Goal: Submit feedback/report problem: Submit feedback/report problem

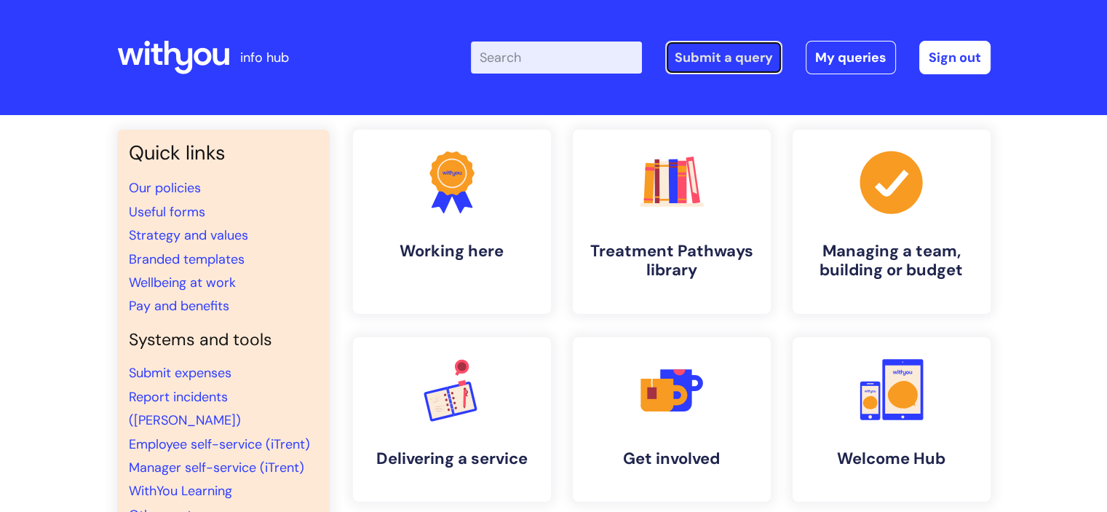
click at [713, 66] on link "Submit a query" at bounding box center [723, 57] width 117 height 33
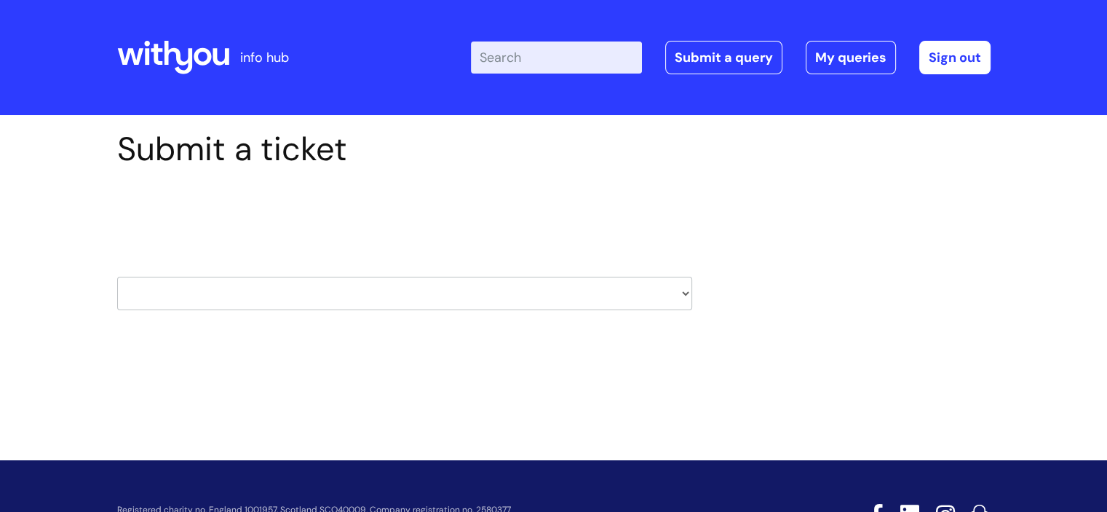
click at [501, 301] on select "HR / People IT and Support Clinical Drug Alerts Finance Accounts Data Support T…" at bounding box center [404, 293] width 575 height 33
click at [170, 289] on select "HR / People IT and Support Clinical Drug Alerts Finance Accounts Data Support T…" at bounding box center [404, 293] width 575 height 33
click at [59, 250] on div "Submit a ticket Select issue type HR / People IT and Support Clinical Drug Aler…" at bounding box center [553, 265] width 1107 height 301
click at [443, 296] on select "HR / People IT and Support Clinical Drug Alerts Finance Accounts Data Support T…" at bounding box center [404, 293] width 575 height 33
select select "external_communications"
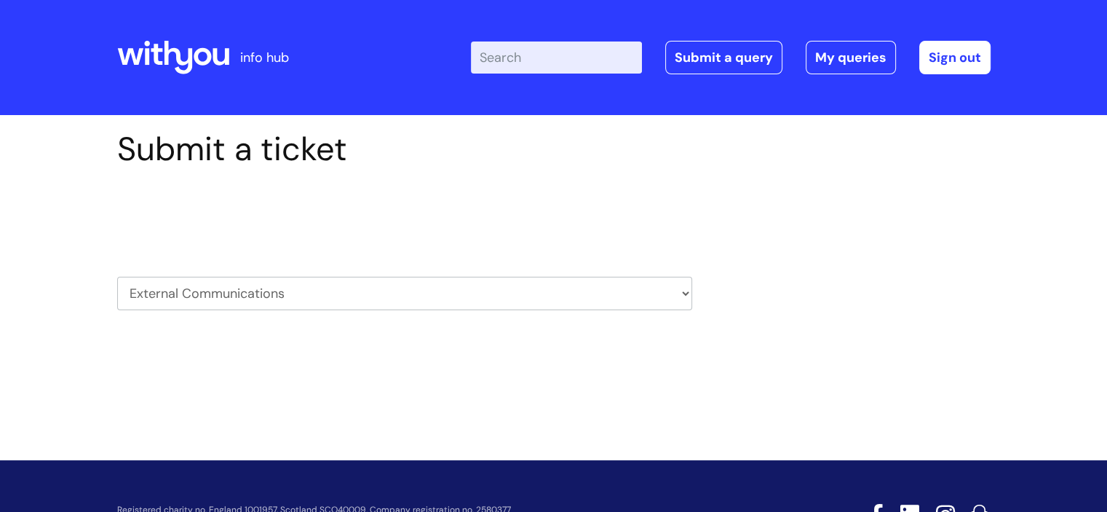
click at [117, 277] on select "HR / People IT and Support Clinical Drug Alerts Finance Accounts Data Support T…" at bounding box center [404, 293] width 575 height 33
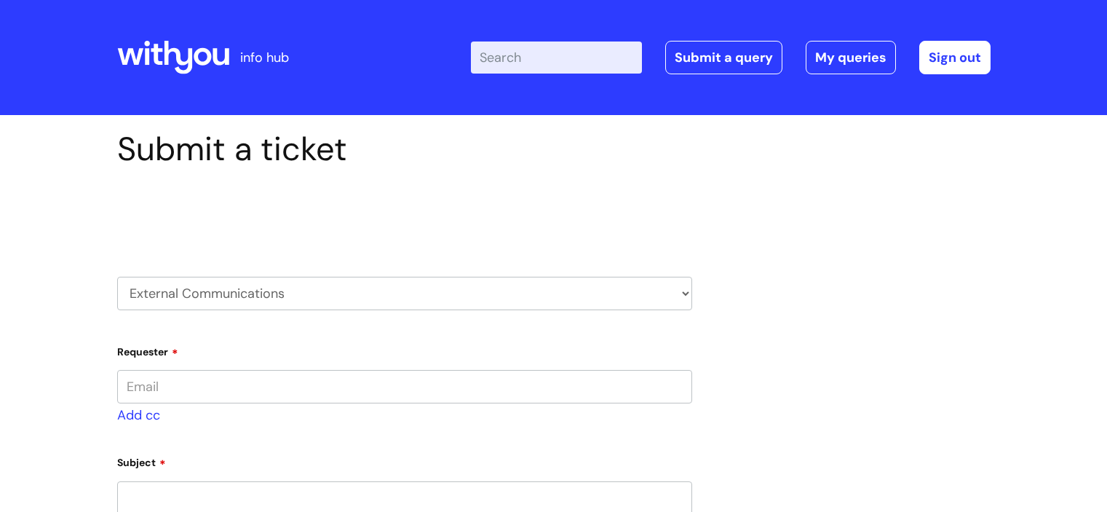
click at [186, 390] on input "Requester" at bounding box center [404, 386] width 575 height 33
type input "sophie.morgan@wearewithyou.org.uk"
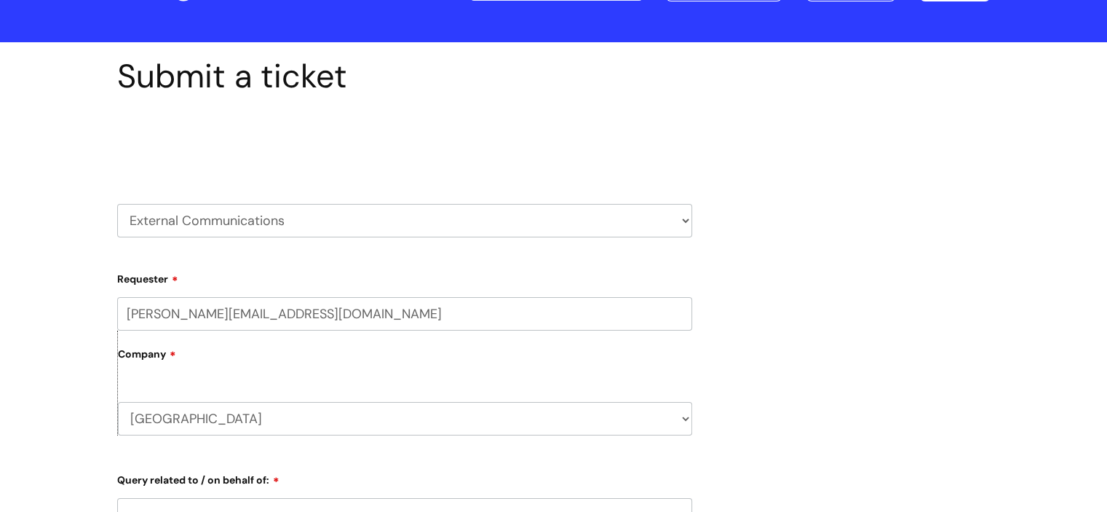
scroll to position [218, 0]
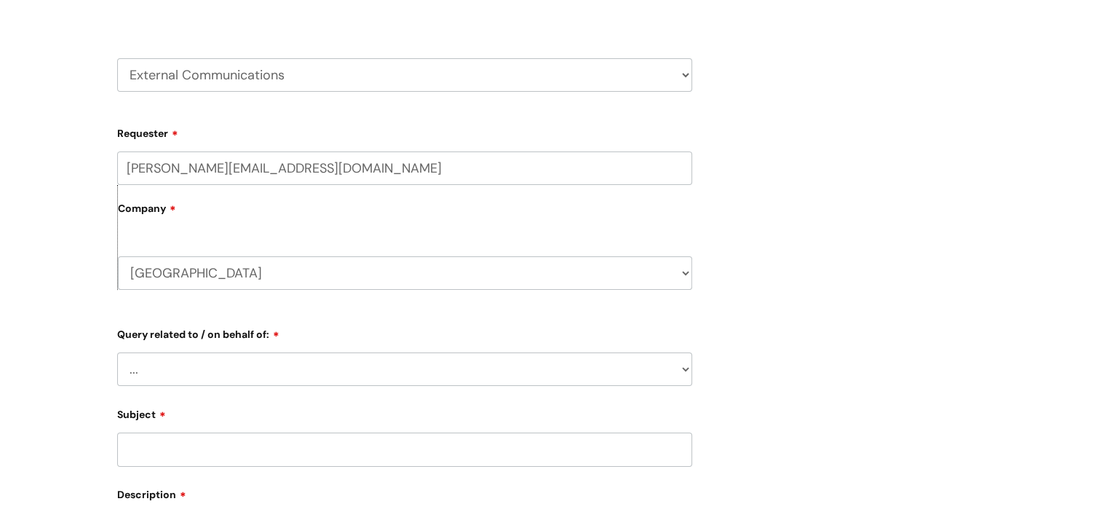
click at [194, 378] on select "... Brand or Brand Centre Website Queries (all regions) All Scottish Services I…" at bounding box center [404, 368] width 575 height 33
select select "Shropshire"
click at [117, 352] on select "... Brand or Brand Centre Website Queries (all regions) All Scottish Services I…" at bounding box center [404, 368] width 575 height 33
click at [60, 171] on div "Submit a ticket Select issue type HR / People IT and Support Clinical Drug Aler…" at bounding box center [553, 411] width 1107 height 1028
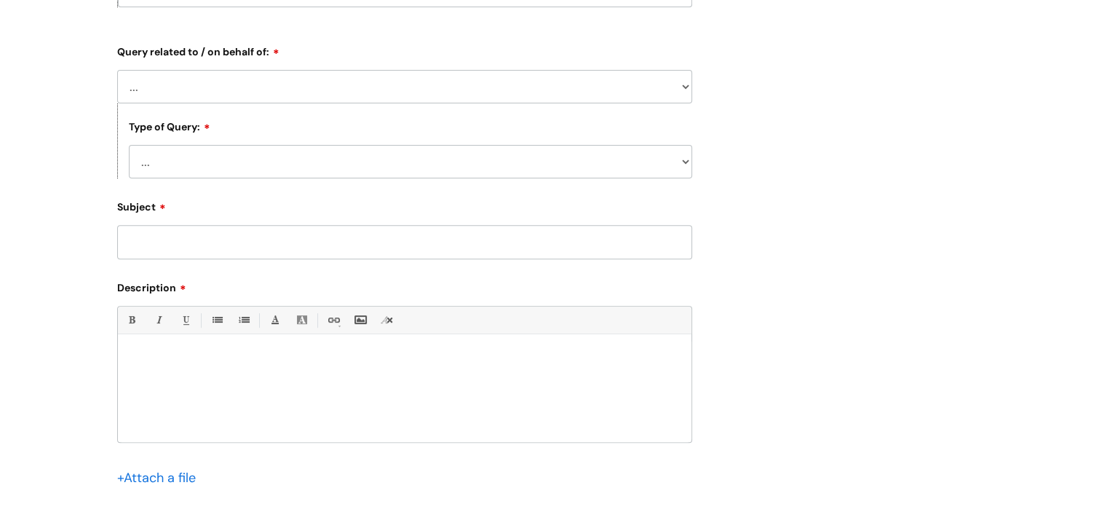
scroll to position [510, 0]
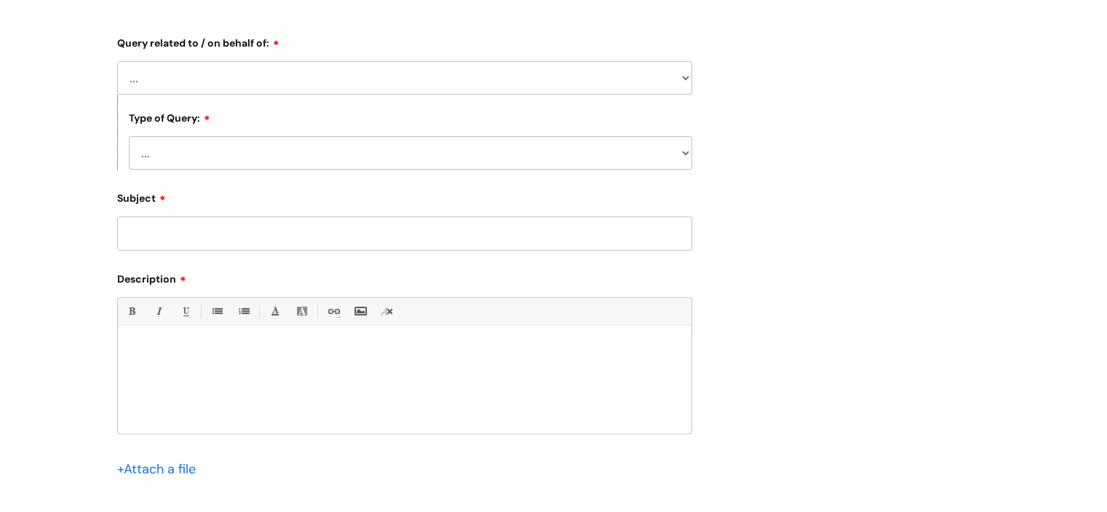
click at [183, 231] on input "Subject" at bounding box center [404, 232] width 575 height 33
click at [172, 153] on select "... Press/Media support Social Media support Marketing materials Crisis communi…" at bounding box center [410, 152] width 563 height 33
click at [791, 363] on div "Submit a ticket Select issue type HR / People IT and Support Clinical Drug Aler…" at bounding box center [553, 96] width 895 height 952
click at [261, 156] on select "... Press/Media support Social Media support Marketing materials Crisis communi…" at bounding box center [410, 152] width 563 height 33
click at [26, 143] on div "Submit a ticket Select issue type HR / People IT and Support Clinical Drug Aler…" at bounding box center [553, 119] width 1107 height 1028
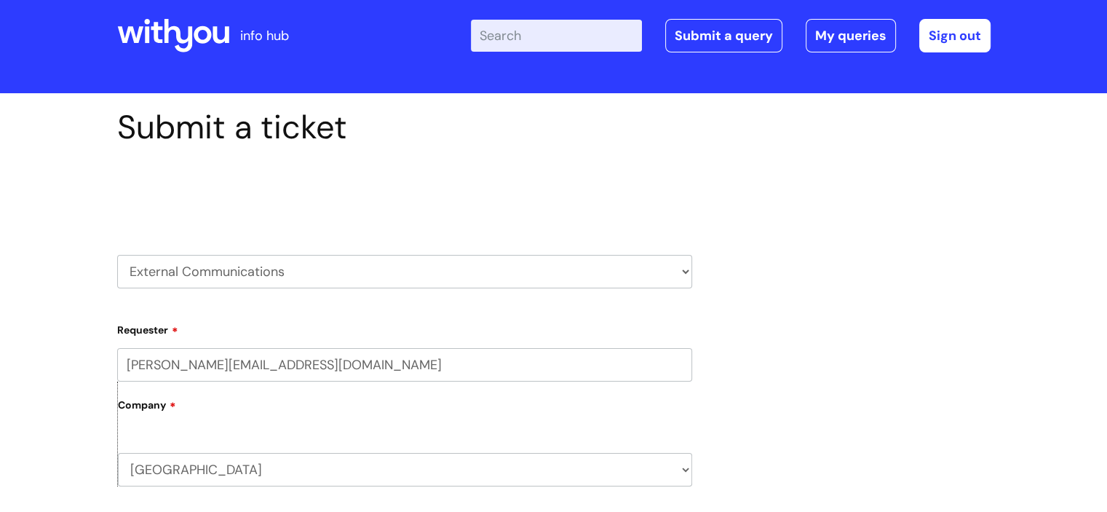
scroll to position [0, 0]
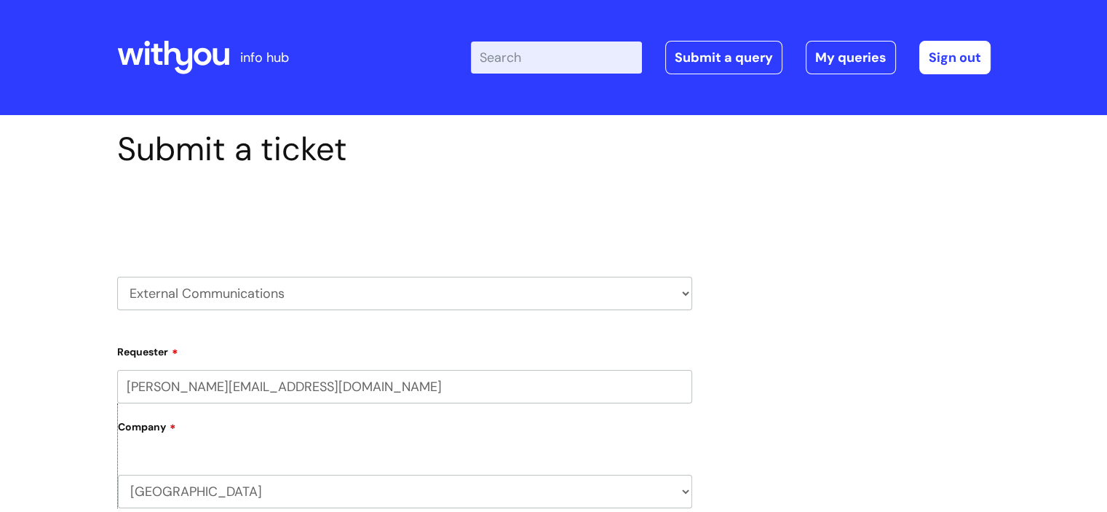
click at [167, 306] on select "HR / People IT and Support Clinical Drug Alerts Finance Accounts Data Support T…" at bounding box center [404, 293] width 575 height 33
select select "internal_communications"
click at [117, 277] on select "HR / People IT and Support Clinical Drug Alerts Finance Accounts Data Support T…" at bounding box center [404, 293] width 575 height 33
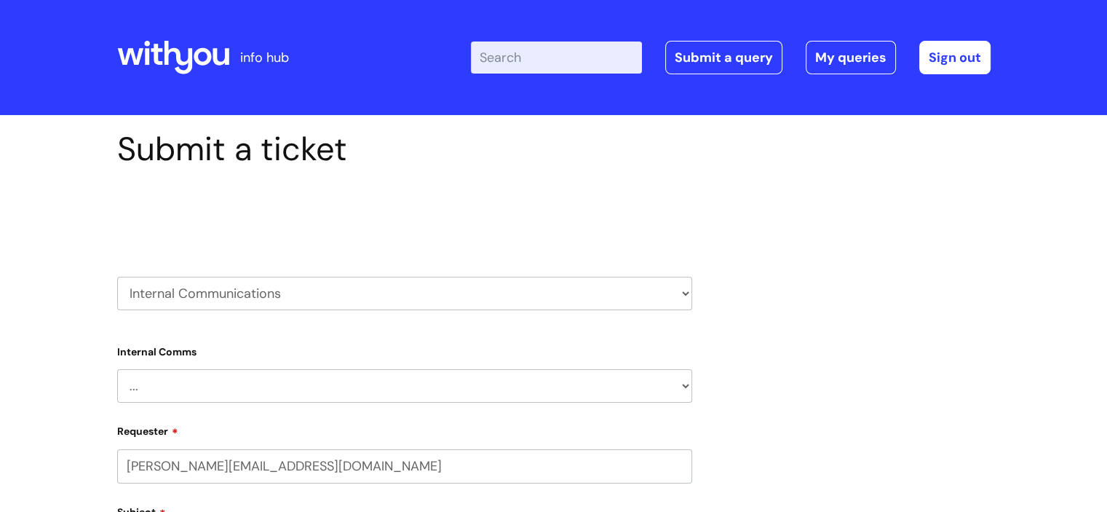
select select "80004157224"
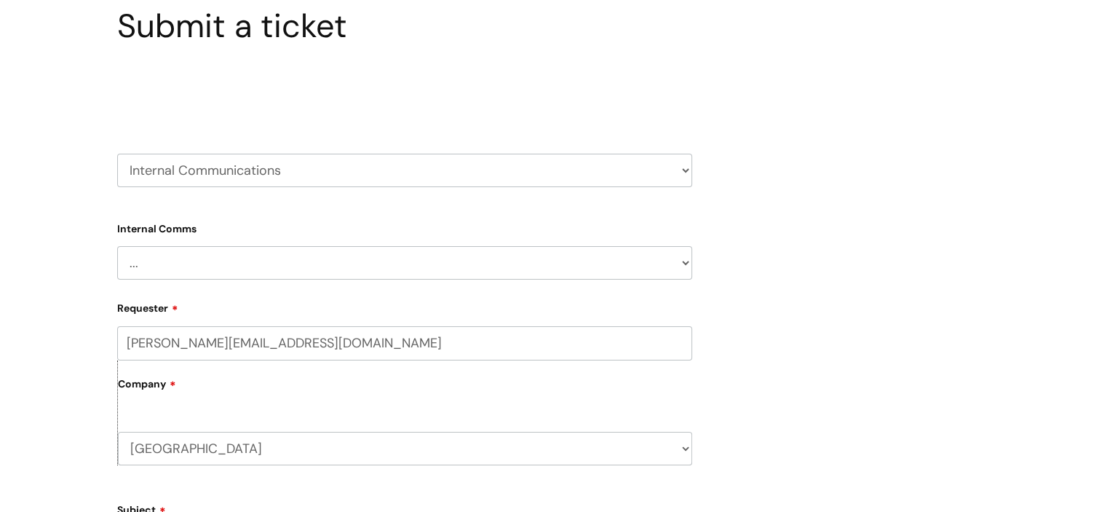
scroll to position [146, 0]
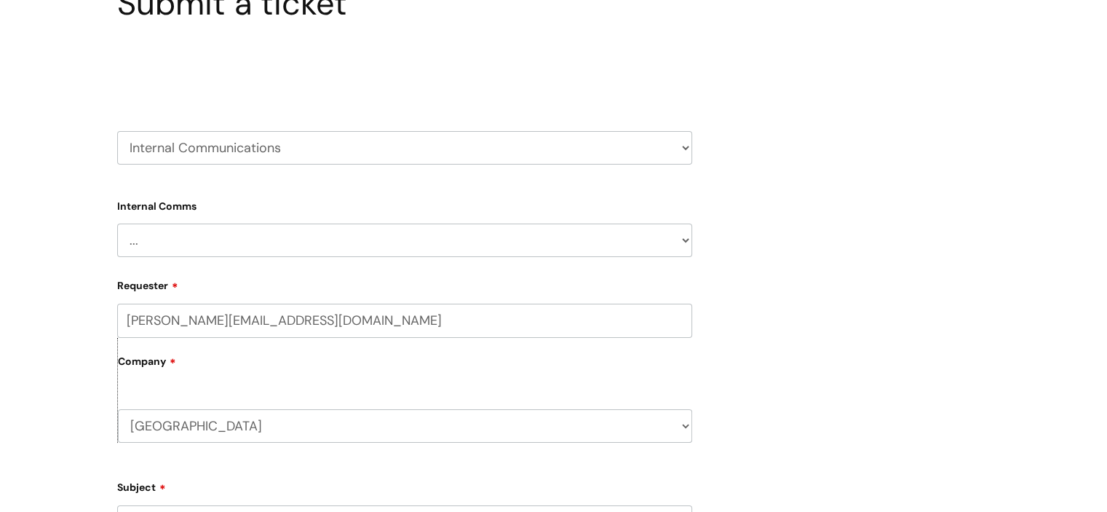
click at [209, 245] on select "... Internal Communication Staff and Volunteer awards Info hub WithYou Weekly e…" at bounding box center [404, 240] width 575 height 33
click at [215, 136] on select "HR / People IT and Support Clinical Drug Alerts Finance Accounts Data Support T…" at bounding box center [404, 147] width 575 height 33
select select "external_communications"
click at [117, 131] on select "HR / People IT and Support Clinical Drug Alerts Finance Accounts Data Support T…" at bounding box center [404, 147] width 575 height 33
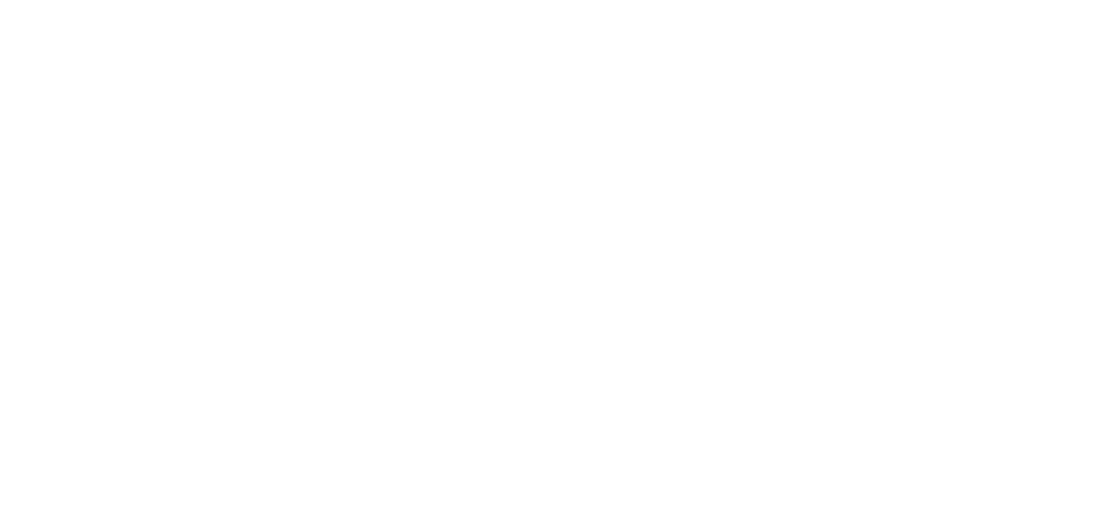
type input "[PERSON_NAME][EMAIL_ADDRESS][DOMAIN_NAME]"
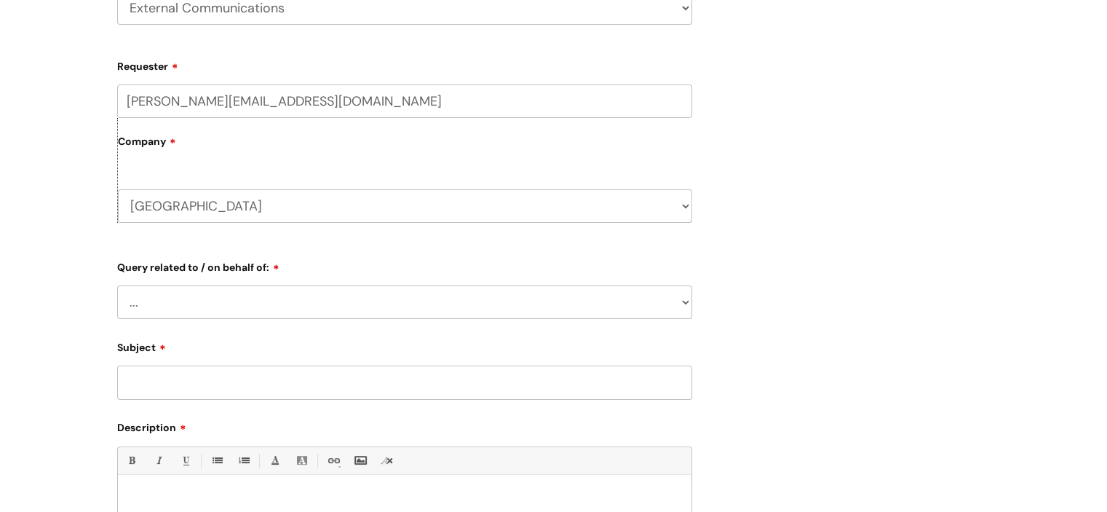
scroll to position [291, 0]
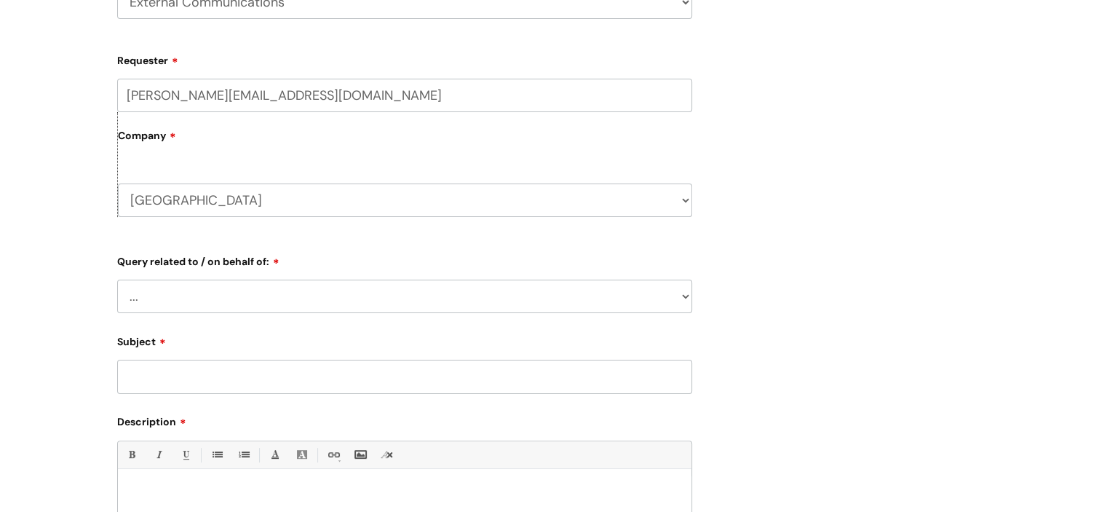
click at [475, 301] on select "... Brand or Brand Centre Website Queries (all regions) All Scottish Services I…" at bounding box center [404, 296] width 575 height 33
select select "[GEOGRAPHIC_DATA]"
click at [117, 280] on select "... Brand or Brand Centre Website Queries (all regions) All Scottish Services I…" at bounding box center [404, 296] width 575 height 33
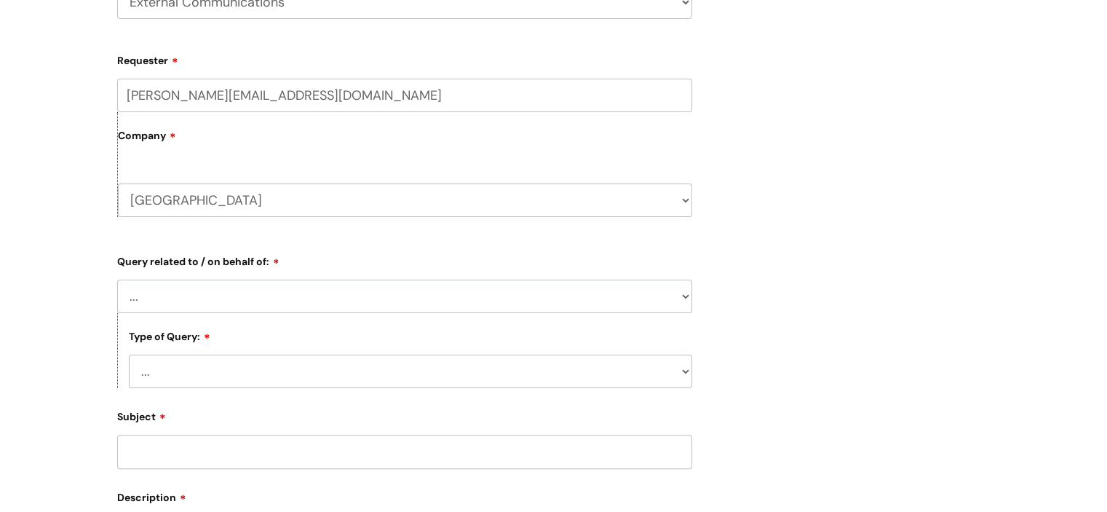
click at [221, 363] on select "... Press/Media support Social Media support Marketing materials Crisis communi…" at bounding box center [410, 371] width 563 height 33
select select "Marketing materials"
click at [129, 355] on select "... Press/Media support Social Media support Marketing materials Crisis communi…" at bounding box center [410, 371] width 563 height 33
click at [81, 323] on div "Submit a ticket Select issue type HR / People IT and Support Clinical Drug Aler…" at bounding box center [553, 338] width 1107 height 1028
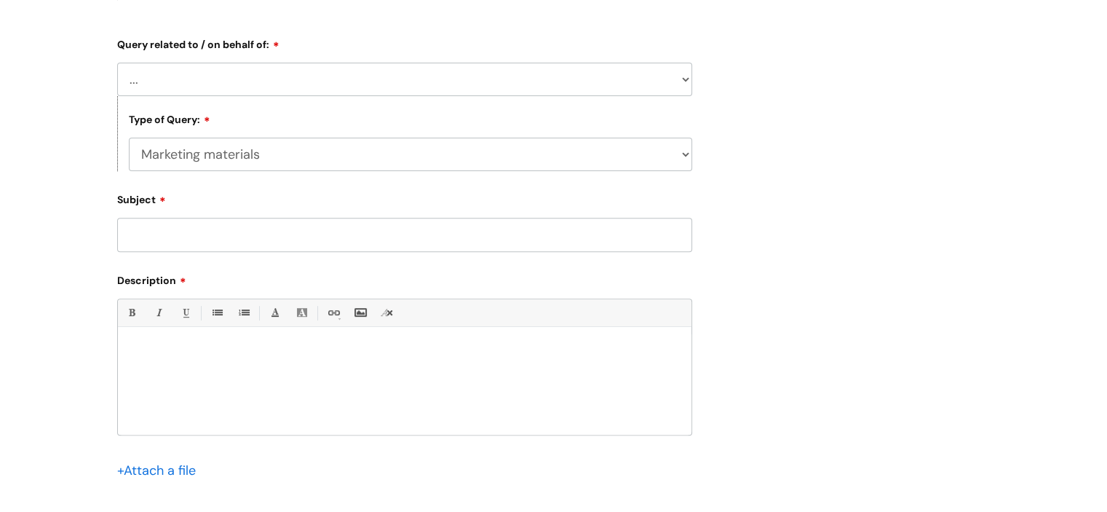
scroll to position [510, 0]
click at [243, 159] on select "... Press/Media support Social Media support Marketing materials Crisis communi…" at bounding box center [410, 152] width 563 height 33
click at [129, 137] on select "... Press/Media support Social Media support Marketing materials Crisis communi…" at bounding box center [410, 152] width 563 height 33
click at [90, 194] on div "Submit a ticket Select issue type HR / People IT and Support Clinical Drug Aler…" at bounding box center [553, 119] width 1107 height 1028
click at [644, 159] on select "... Press/Media support Social Media support Marketing materials Crisis communi…" at bounding box center [410, 152] width 563 height 33
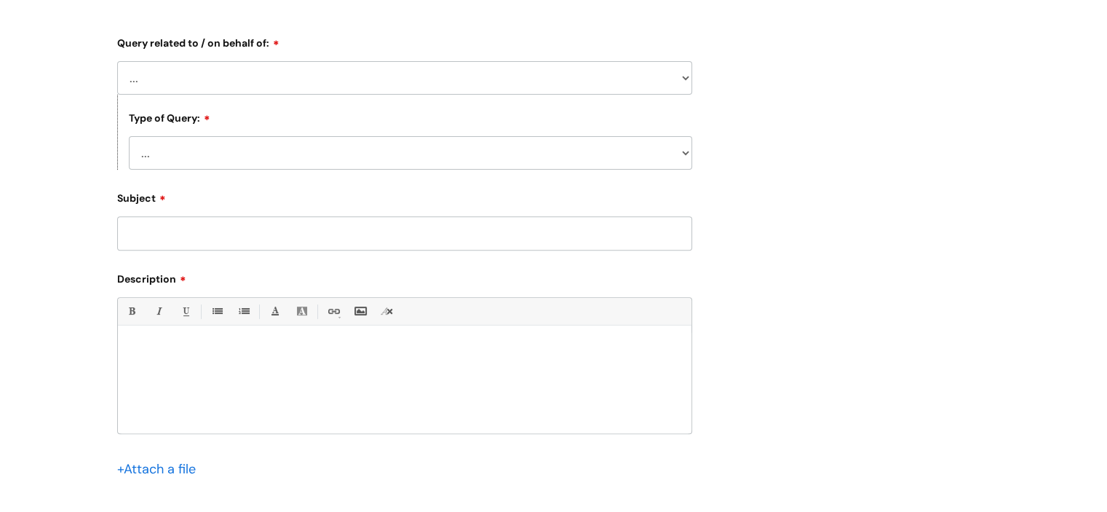
click at [129, 137] on select "... Press/Media support Social Media support Marketing materials Crisis communi…" at bounding box center [410, 152] width 563 height 33
click at [393, 165] on select "... Press/Media support Social Media support Marketing materials Crisis communi…" at bounding box center [410, 152] width 563 height 33
select select "Marketing materials"
click at [129, 137] on select "... Press/Media support Social Media support Marketing materials Crisis communi…" at bounding box center [410, 152] width 563 height 33
click at [78, 232] on div "Submit a ticket Select issue type HR / People IT and Support Clinical Drug Aler…" at bounding box center [553, 119] width 1107 height 1028
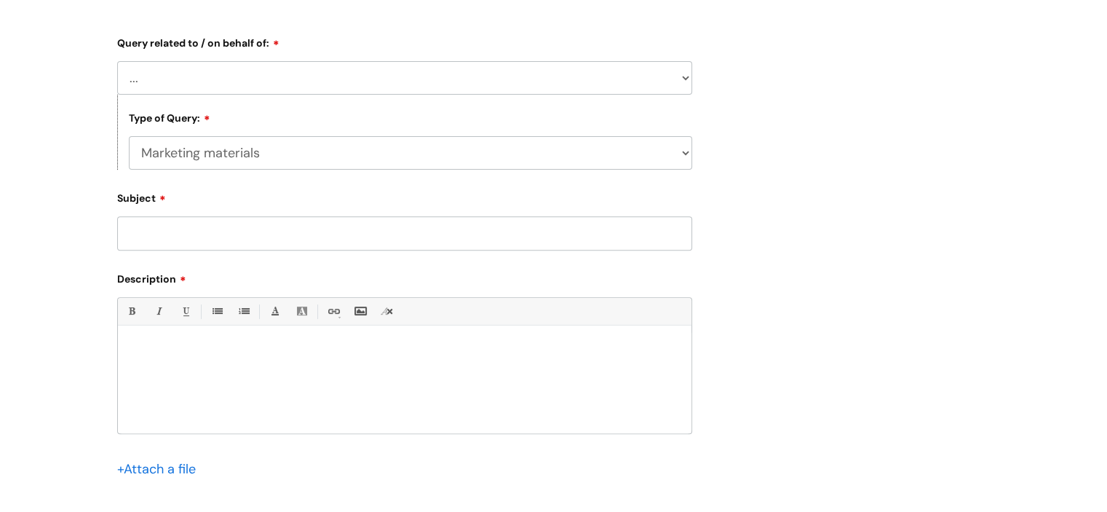
click at [218, 239] on input "Subject" at bounding box center [404, 232] width 575 height 33
type input "Error on WithYou Website"
click at [230, 343] on div at bounding box center [405, 383] width 574 height 100
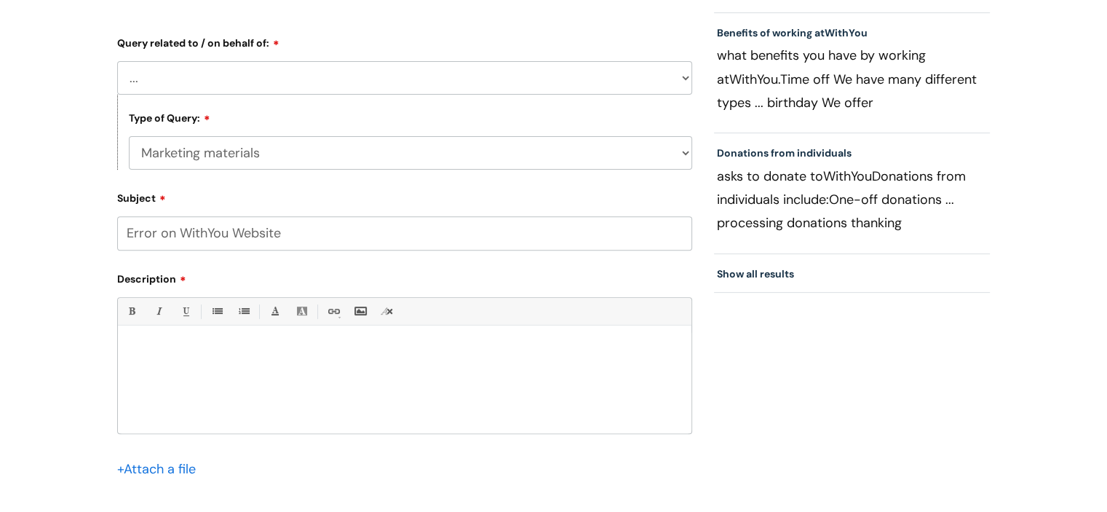
paste div
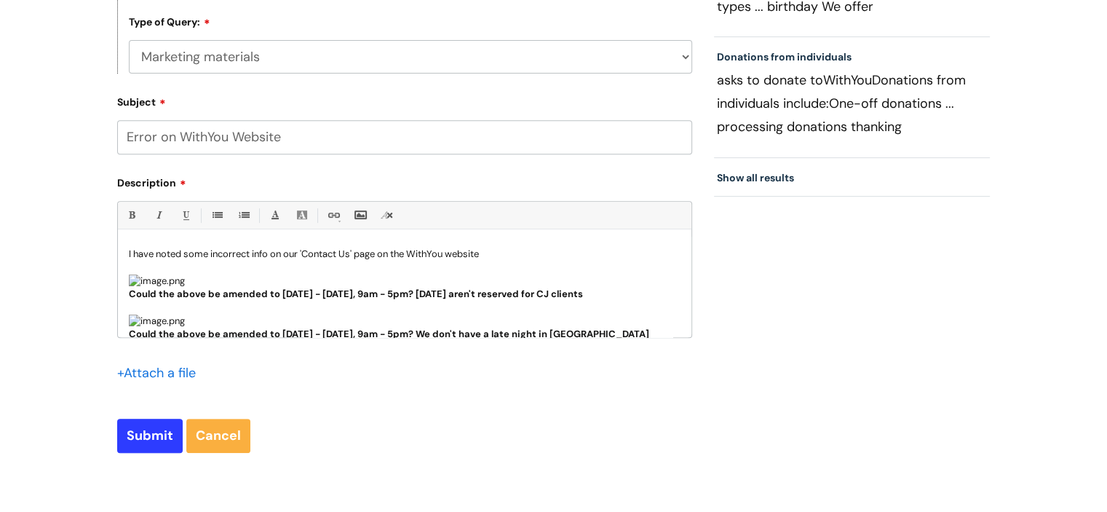
scroll to position [655, 0]
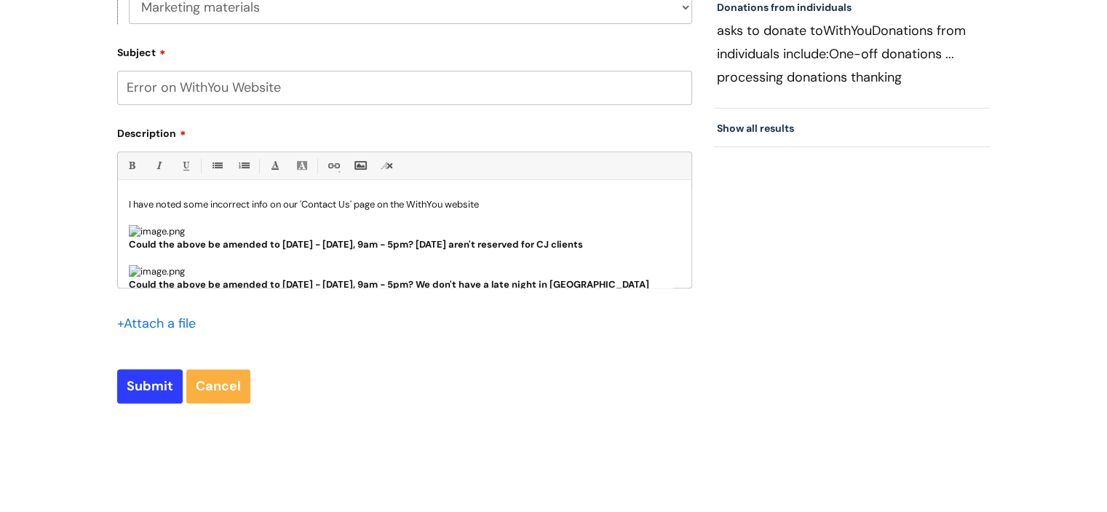
click at [125, 209] on div "I have noted some incorrect info on our 'Contact Us' page on the WithYou websit…" at bounding box center [405, 237] width 574 height 100
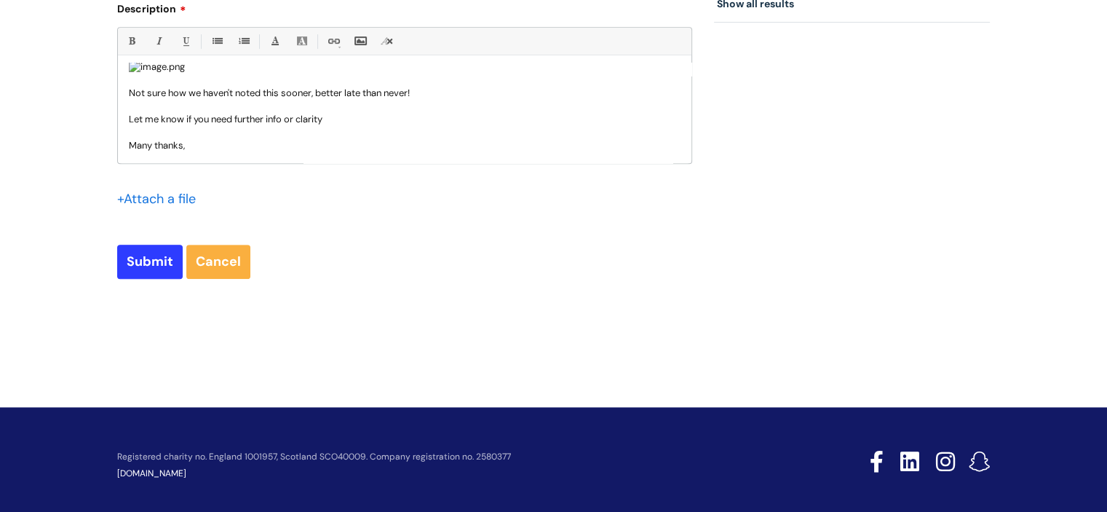
scroll to position [792, 0]
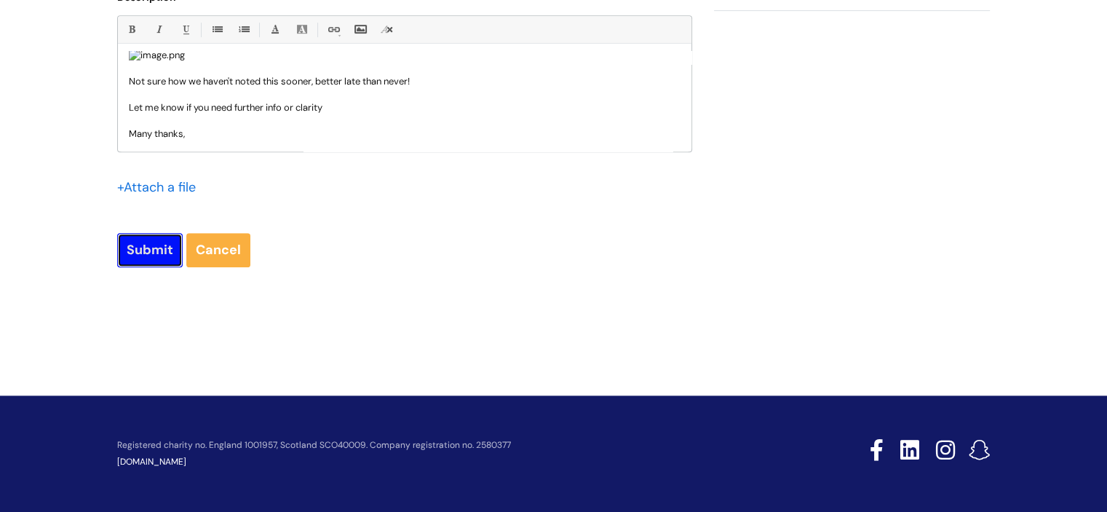
click at [143, 244] on input "Submit" at bounding box center [150, 249] width 66 height 33
type input "Please Wait..."
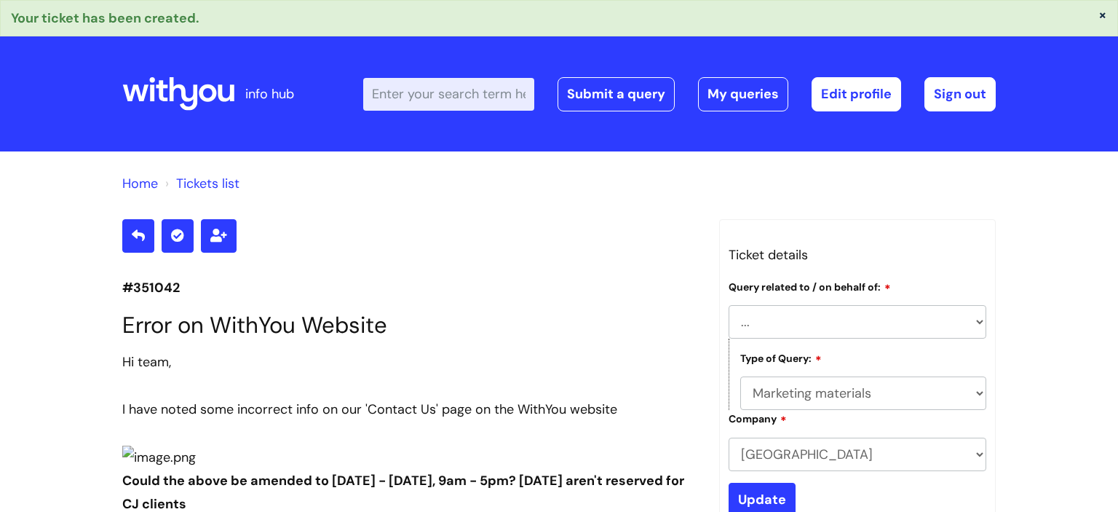
select select "[GEOGRAPHIC_DATA]"
select select "Marketing materials"
